Goal: Browse casually

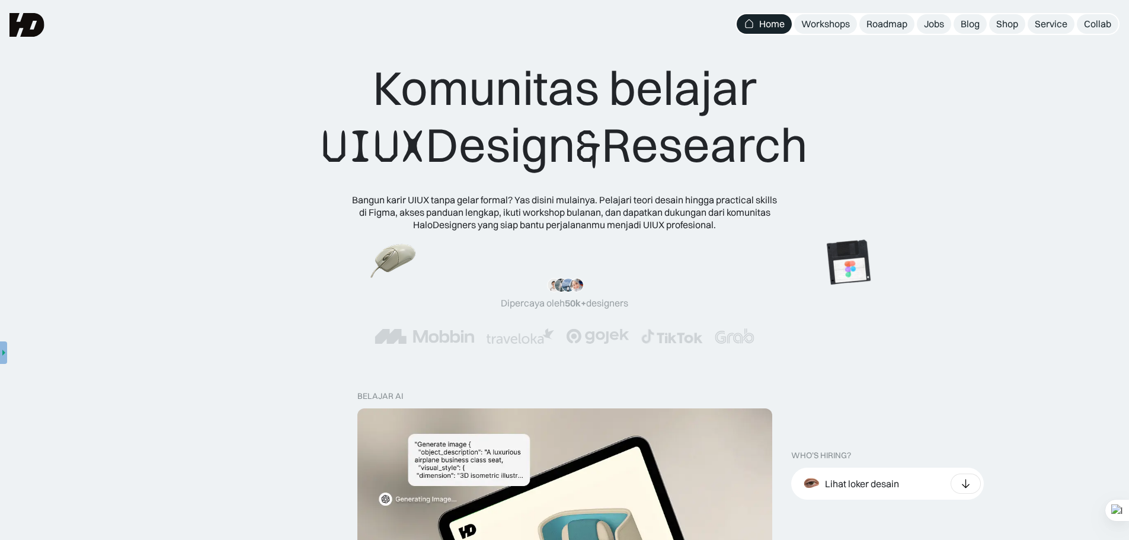
click at [1128, 225] on html "Home Workshops Roadmap Jobs Blog Shop Service Collab MENU "Design yang cakep ad…" at bounding box center [564, 270] width 1129 height 540
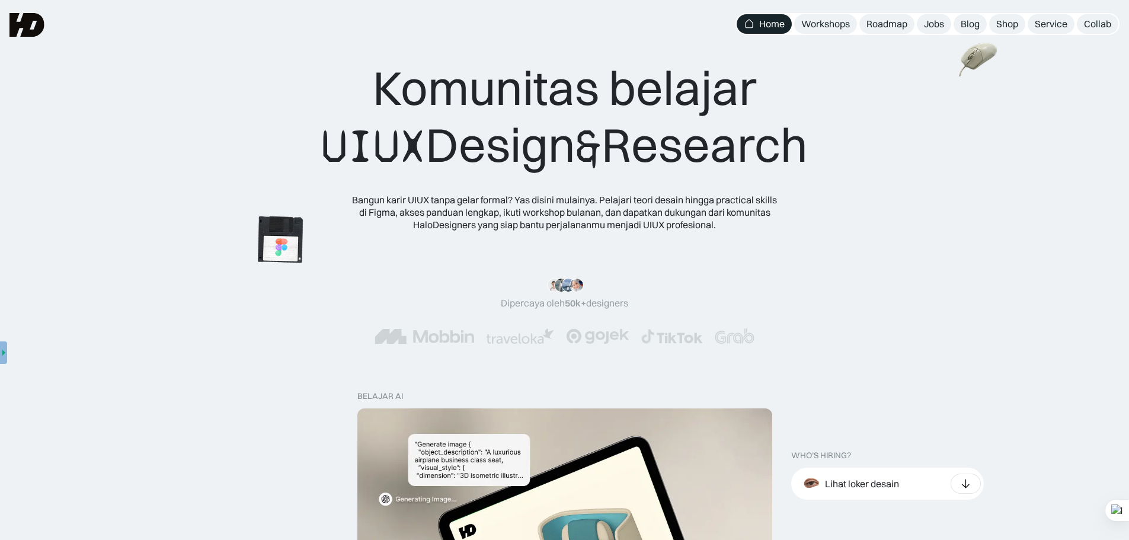
click at [252, 243] on img at bounding box center [280, 240] width 66 height 67
click at [284, 213] on img at bounding box center [307, 199] width 46 height 42
click at [321, 211] on div "Komunitas belajar UIUX Design & Research Bangun karir UIUX tanpa gelar formal? …" at bounding box center [564, 144] width 486 height 171
click at [312, 232] on img at bounding box center [288, 253] width 46 height 42
click at [315, 255] on img at bounding box center [291, 276] width 46 height 42
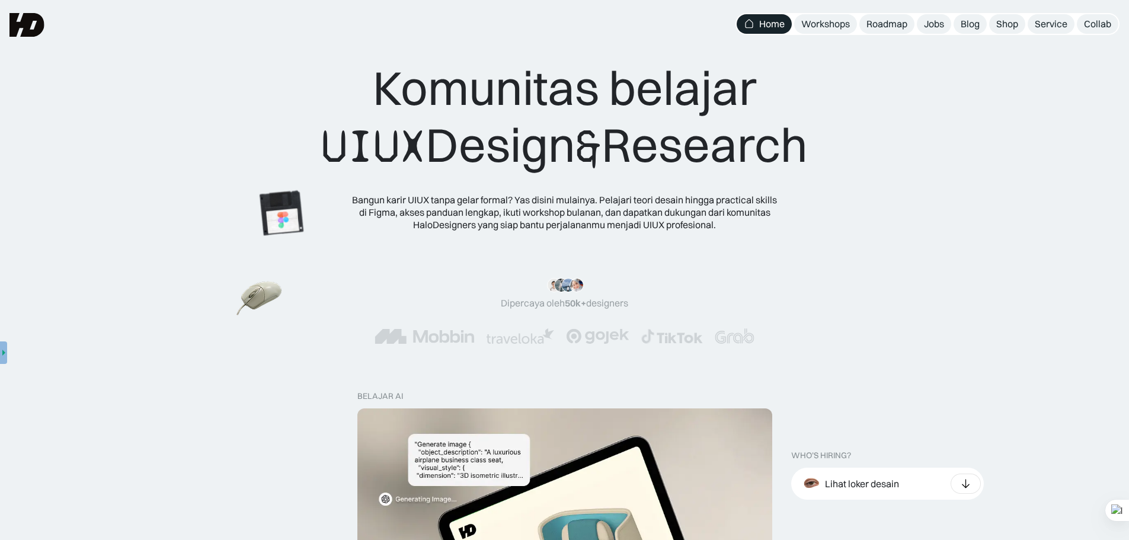
click at [283, 278] on img at bounding box center [259, 299] width 46 height 42
click at [1128, 230] on html "Home Workshops Roadmap Jobs Blog Shop Service Collab MENU "Design yang cakep ad…" at bounding box center [564, 270] width 1129 height 540
click at [1128, 140] on html "Home Workshops Roadmap Jobs Blog Shop Service Collab MENU "Design yang cakep ad…" at bounding box center [564, 270] width 1129 height 540
click at [1128, 230] on html "Home Workshops Roadmap Jobs Blog Shop Service Collab MENU "Design yang cakep ad…" at bounding box center [564, 270] width 1129 height 540
click at [1128, 201] on html "Home Workshops Roadmap Jobs Blog Shop Service Collab MENU "Design yang cakep ad…" at bounding box center [564, 270] width 1129 height 540
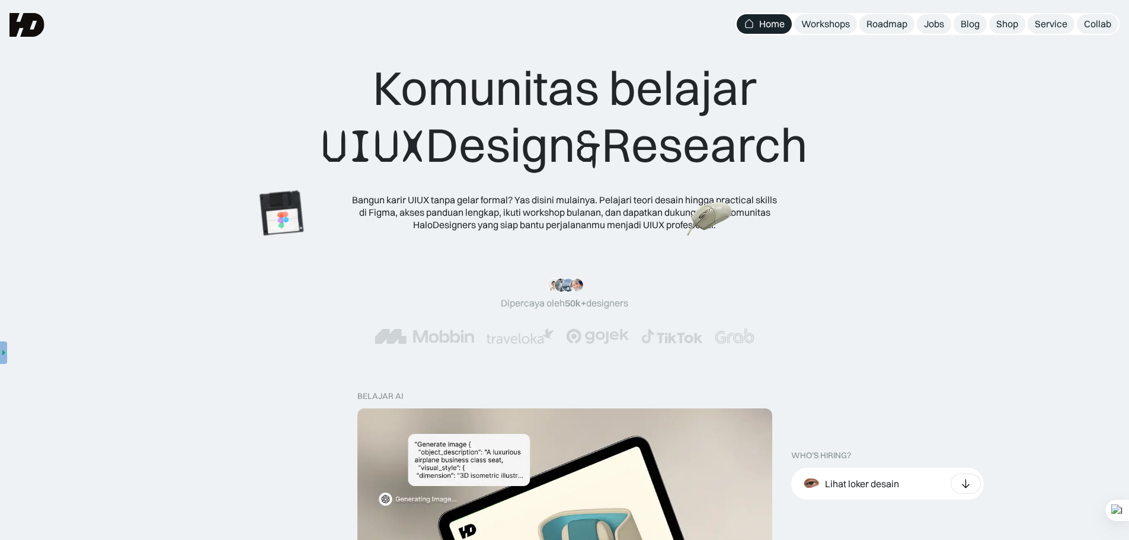
click at [734, 205] on img at bounding box center [710, 219] width 46 height 42
click at [465, 149] on img at bounding box center [441, 128] width 46 height 42
click at [561, 248] on img at bounding box center [537, 269] width 46 height 42
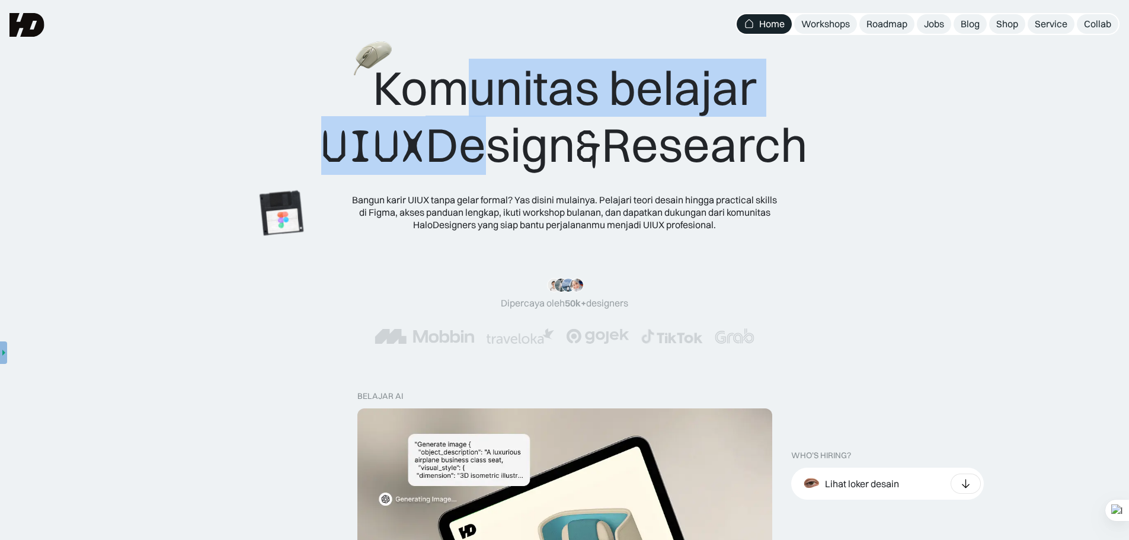
drag, startPoint x: 449, startPoint y: 91, endPoint x: 406, endPoint y: 111, distance: 46.9
click at [431, 129] on div "Komunitas belajar UIUX Design & Research" at bounding box center [564, 117] width 486 height 116
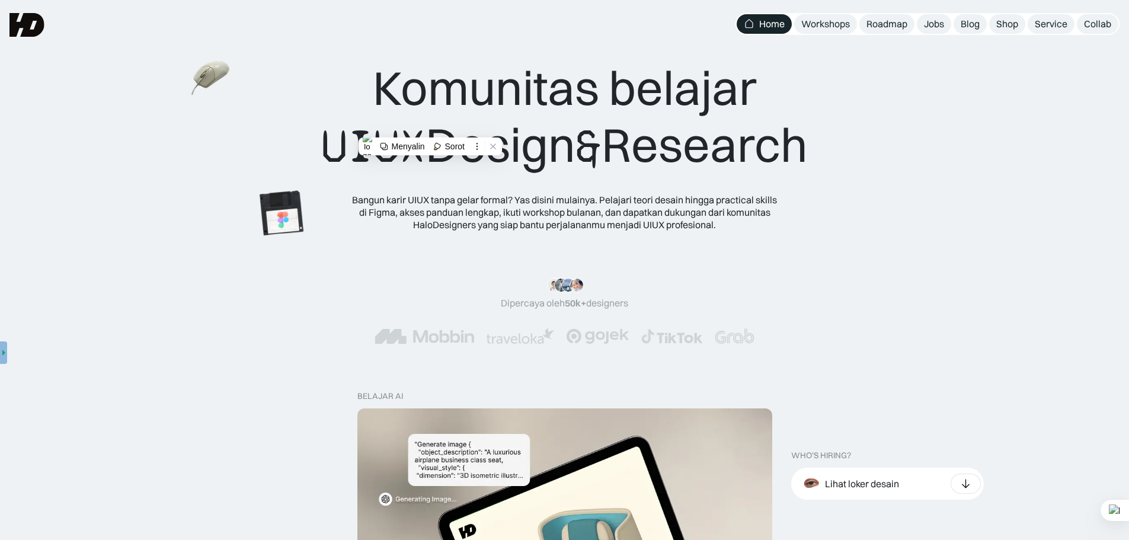
drag, startPoint x: 242, startPoint y: 83, endPoint x: 245, endPoint y: 93, distance: 10.5
click at [251, 95] on div "Komunitas belajar UIUX Design & Research Bangun karir UIUX tanpa gelar formal? …" at bounding box center [564, 144] width 1034 height 171
click at [205, 111] on img at bounding box center [182, 90] width 46 height 42
click at [892, 130] on img at bounding box center [915, 151] width 46 height 42
click at [360, 143] on img at bounding box center [337, 124] width 46 height 42
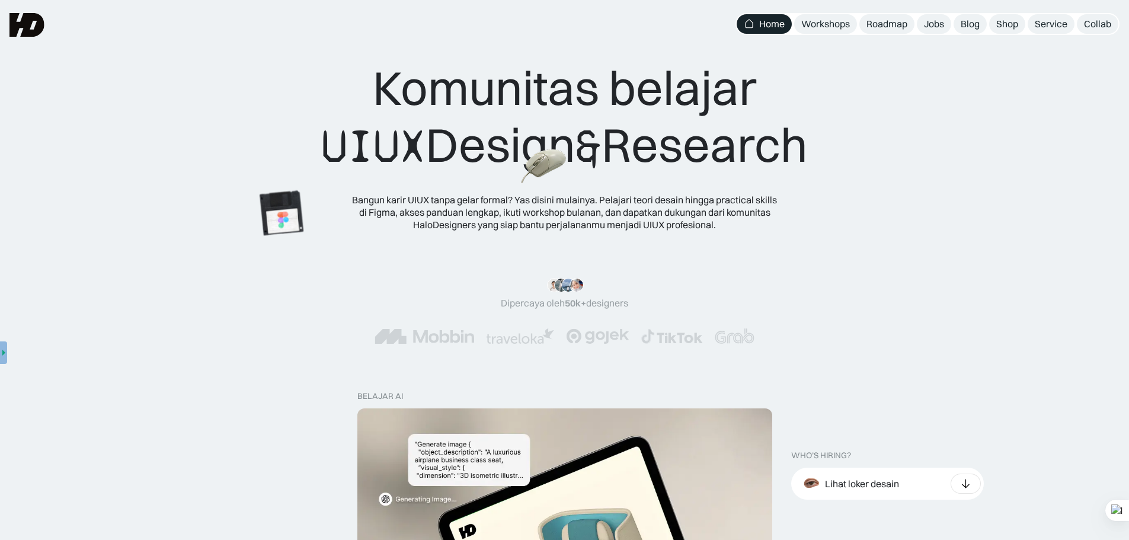
click at [567, 146] on img at bounding box center [544, 167] width 46 height 42
click at [502, 123] on img at bounding box center [479, 144] width 46 height 42
click at [27, 126] on img at bounding box center [8, 142] width 38 height 34
click at [299, 163] on img at bounding box center [275, 184] width 46 height 42
click at [1128, 218] on html "Home Workshops Roadmap Jobs Blog Shop Service Collab MENU "Design yang cakep ad…" at bounding box center [564, 270] width 1129 height 540
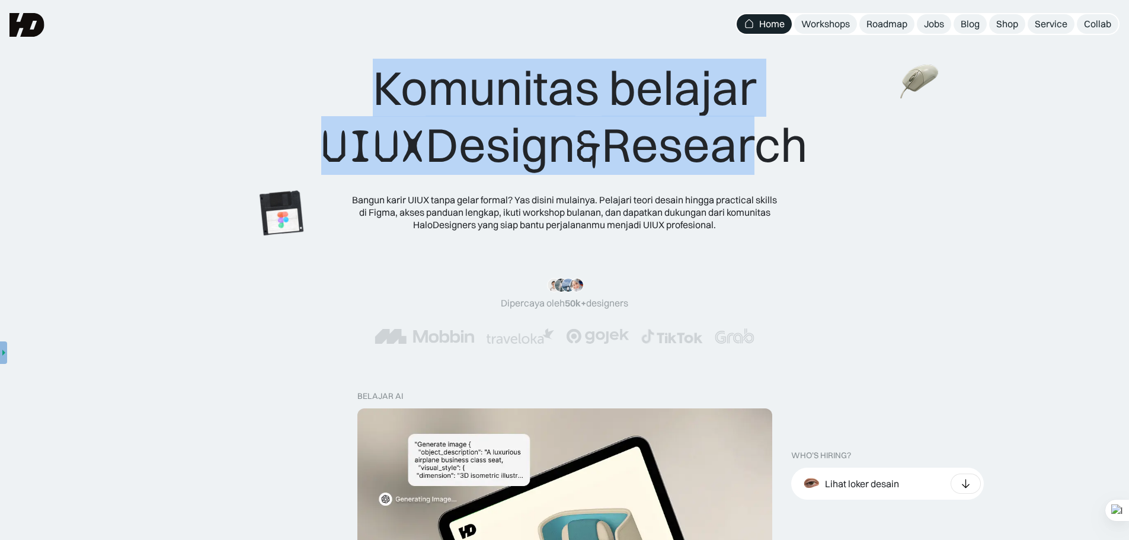
drag, startPoint x: 837, startPoint y: 129, endPoint x: 843, endPoint y: 96, distance: 33.8
click at [762, 152] on div "Komunitas belajar UIUX Design & Research Bangun karir UIUX tanpa gelar formal? …" at bounding box center [564, 144] width 1034 height 171
click at [556, 215] on img at bounding box center [533, 236] width 46 height 42
click at [758, 207] on img at bounding box center [735, 227] width 46 height 42
